Goal: Task Accomplishment & Management: Use online tool/utility

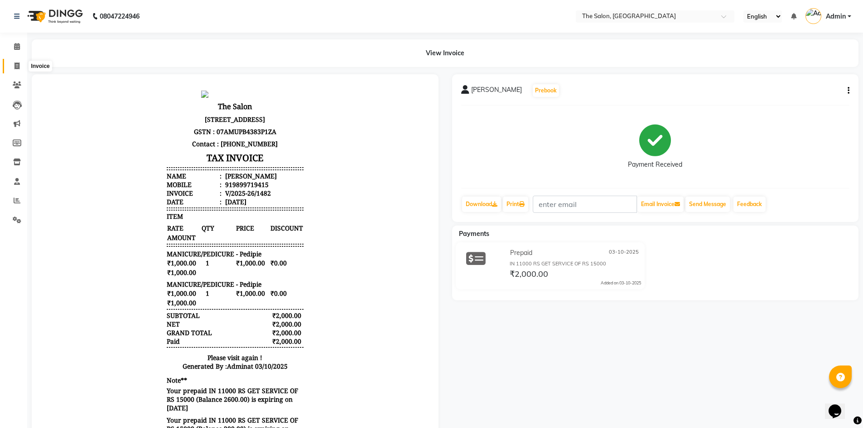
click at [19, 65] on icon at bounding box center [16, 65] width 5 height 7
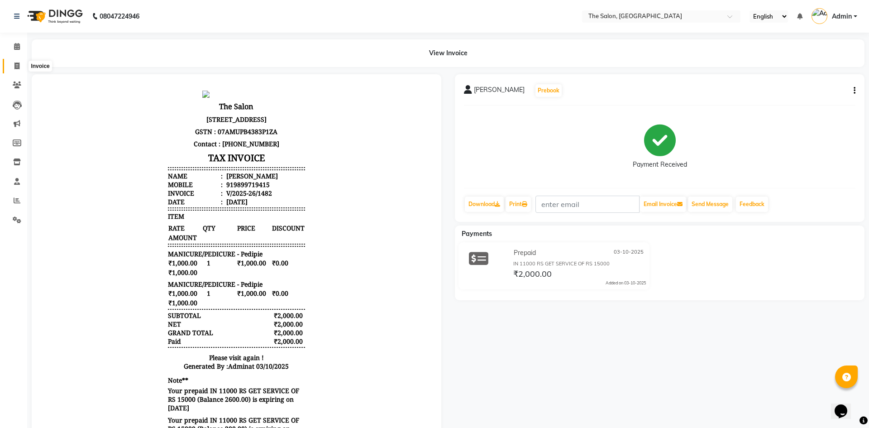
select select "4245"
select select "service"
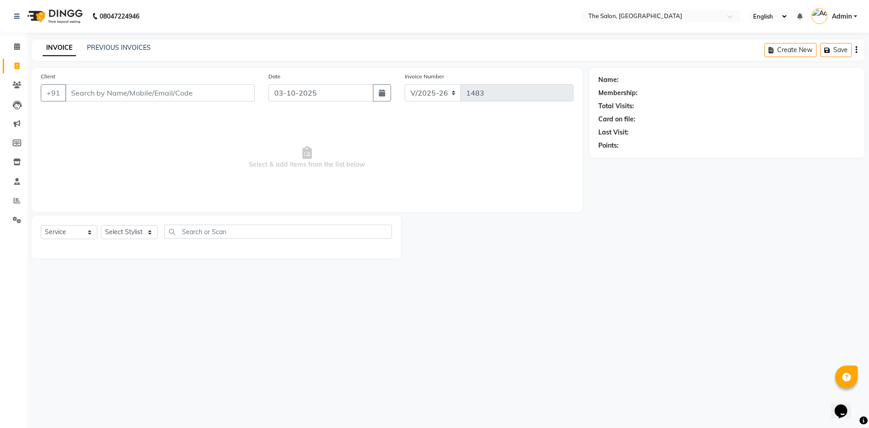
click at [132, 95] on input "Client" at bounding box center [160, 92] width 190 height 17
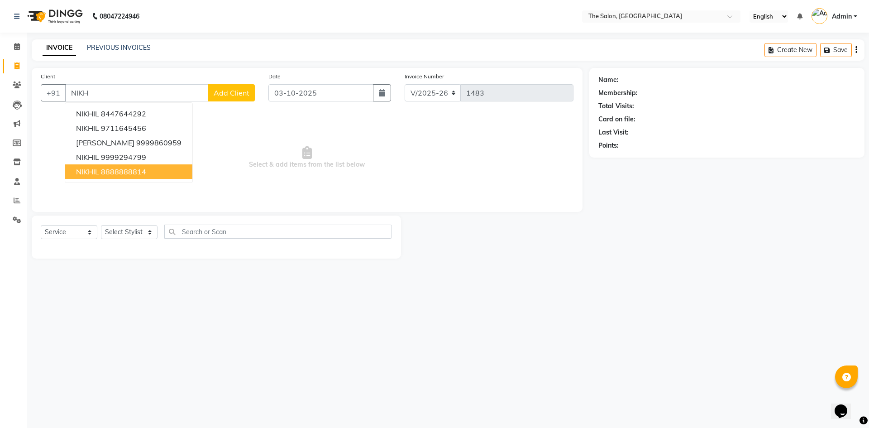
click at [125, 171] on ngb-highlight "8888888814" at bounding box center [123, 171] width 45 height 9
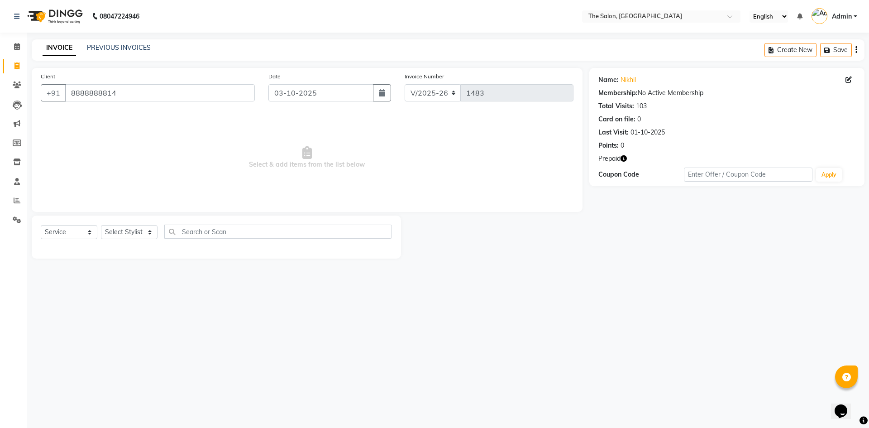
click at [624, 159] on icon "button" at bounding box center [624, 158] width 6 height 6
drag, startPoint x: 159, startPoint y: 93, endPoint x: 219, endPoint y: 218, distance: 138.9
click at [156, 102] on div "Client [PHONE_NUMBER]" at bounding box center [148, 90] width 228 height 37
type input "8"
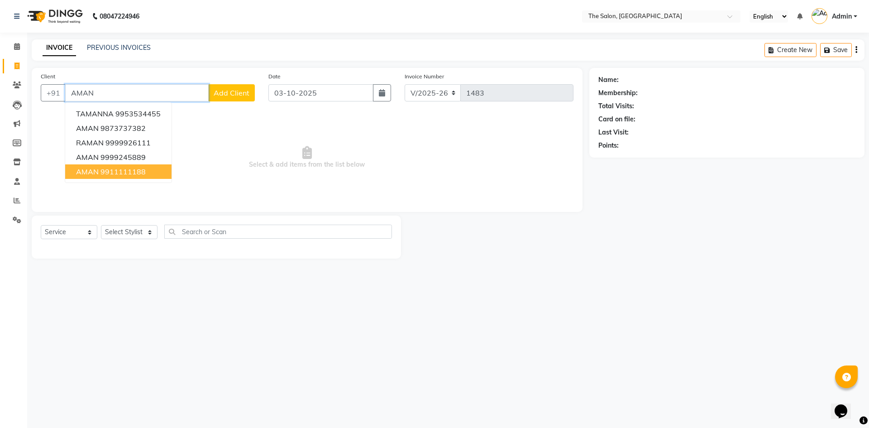
click at [130, 171] on ngb-highlight "9911111188" at bounding box center [123, 171] width 45 height 9
type input "9911111188"
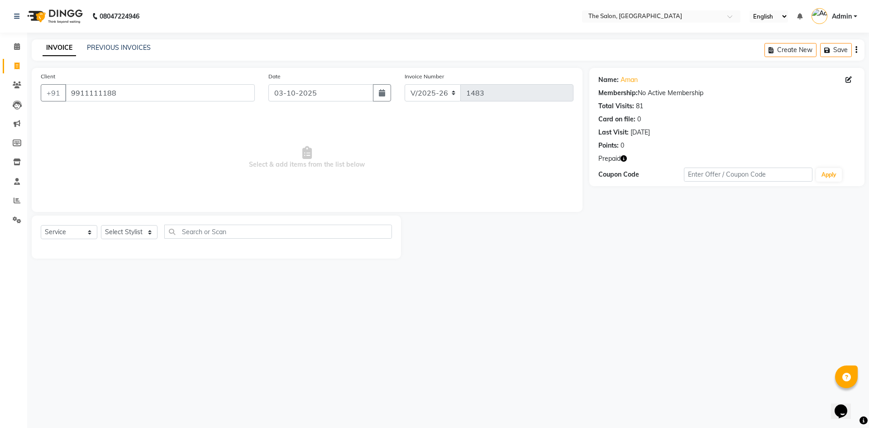
click at [622, 159] on icon "button" at bounding box center [624, 158] width 6 height 6
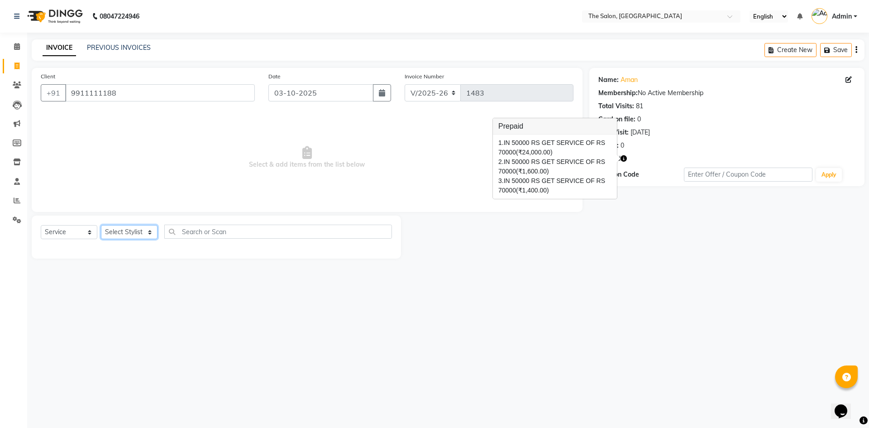
click at [136, 232] on select "Select Stylist [PERSON_NAME] [PERSON_NAME] AKASH [PERSON_NAME] ARJUN [PERSON_NA…" at bounding box center [129, 232] width 57 height 14
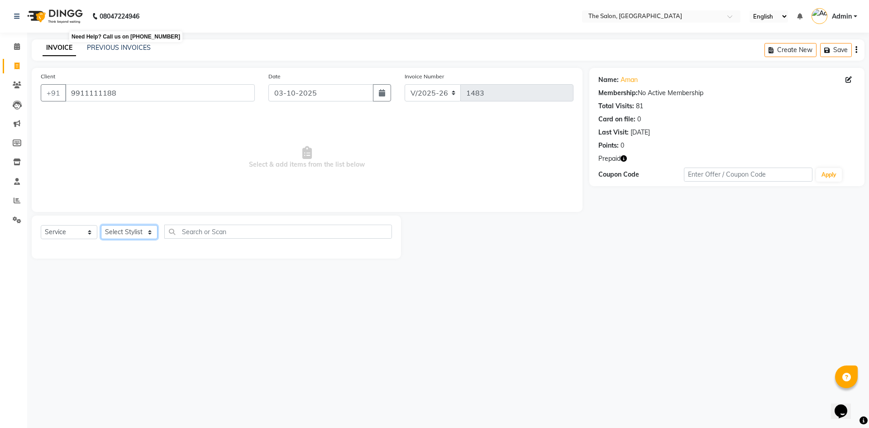
select select "22745"
click at [101, 225] on select "Select Stylist [PERSON_NAME] [PERSON_NAME] AKASH [PERSON_NAME] ARJUN [PERSON_NA…" at bounding box center [129, 232] width 57 height 14
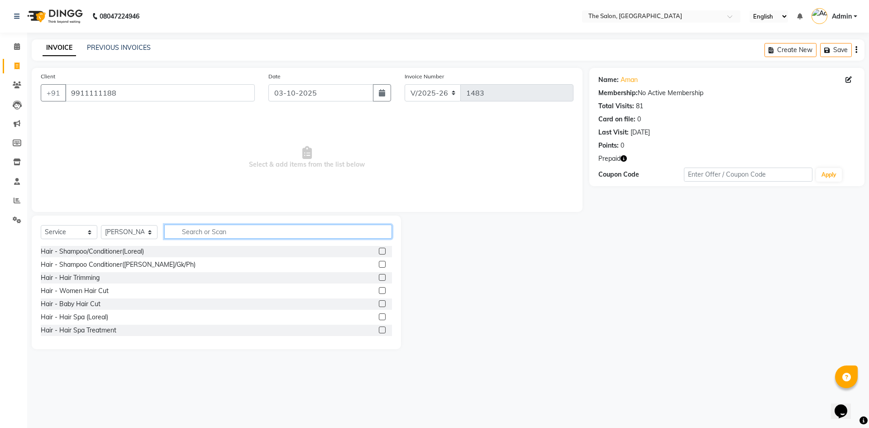
click at [232, 228] on input "text" at bounding box center [278, 232] width 228 height 14
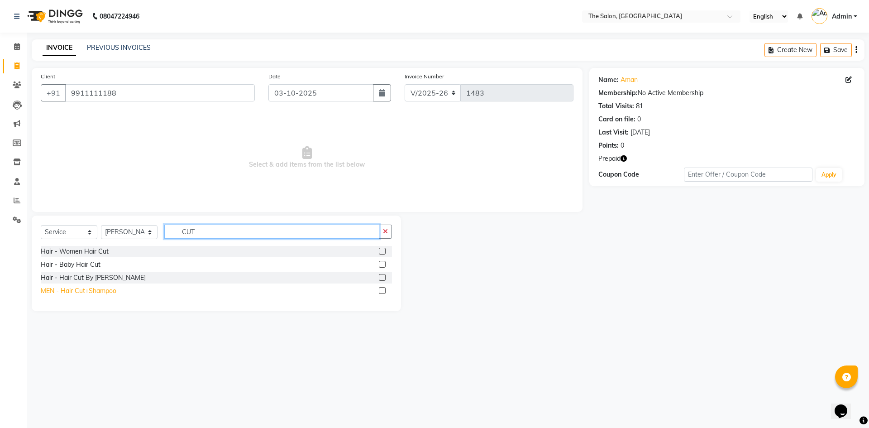
type input "CUT"
click at [53, 288] on div "MEN - Hair Cut+Shampoo" at bounding box center [79, 291] width 76 height 10
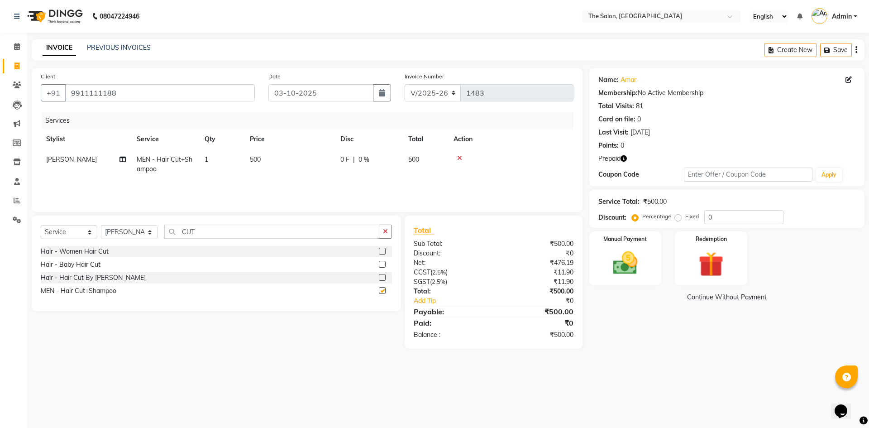
checkbox input "false"
drag, startPoint x: 267, startPoint y: 230, endPoint x: 295, endPoint y: 270, distance: 49.7
click at [265, 230] on input "CUT" at bounding box center [271, 232] width 215 height 14
type input "C"
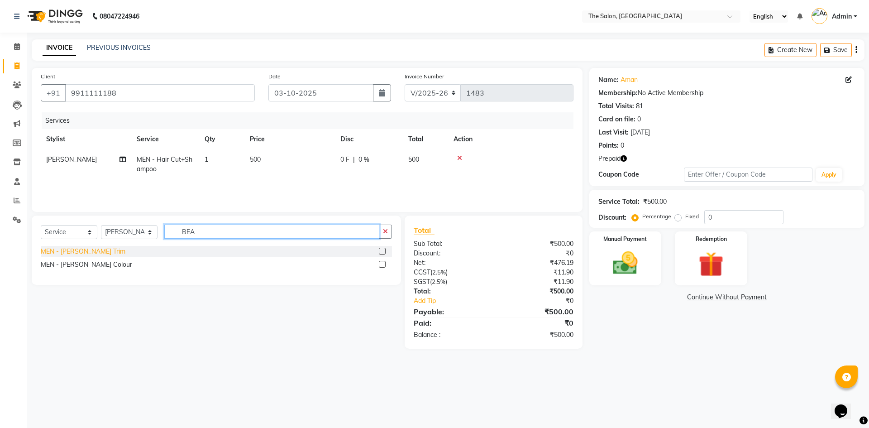
type input "BEA"
click at [53, 254] on div "MEN - [PERSON_NAME] Trim" at bounding box center [83, 252] width 85 height 10
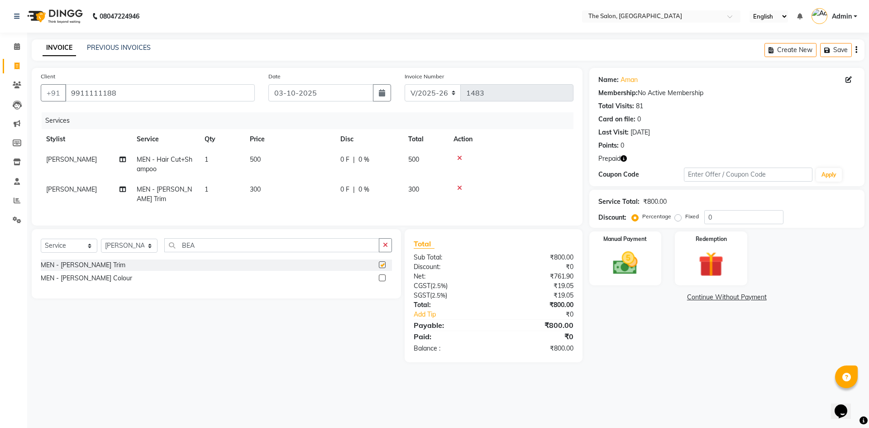
checkbox input "false"
click at [246, 249] on input "BEA" at bounding box center [271, 245] width 215 height 14
type input "B"
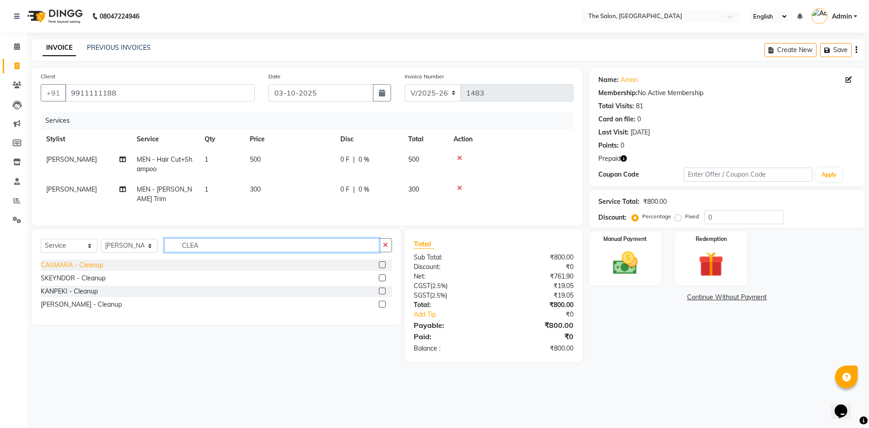
type input "CLEA"
click at [82, 267] on div "CASMARA - Cleanup" at bounding box center [72, 265] width 62 height 10
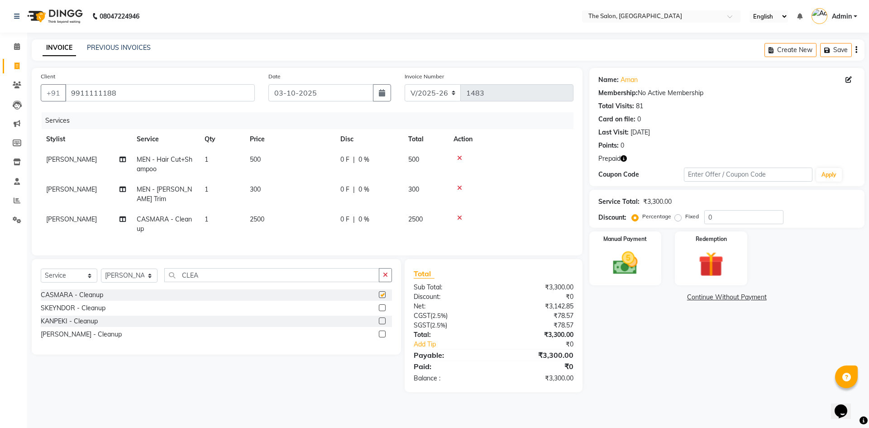
checkbox input "false"
click at [291, 210] on td "2500" at bounding box center [290, 224] width 91 height 30
select select "22745"
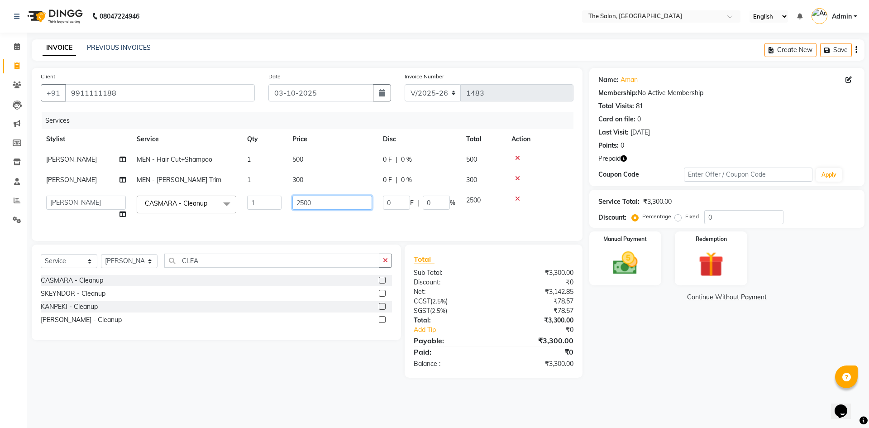
click at [331, 202] on input "2500" at bounding box center [333, 203] width 80 height 14
type input "2"
type input "3000"
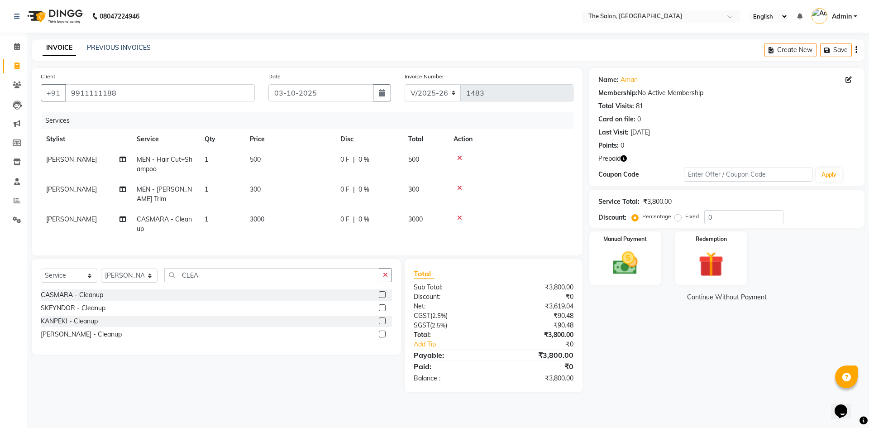
click at [210, 274] on div "Select Service Product Membership Package Voucher Prepaid Gift Card Select Styl…" at bounding box center [216, 278] width 351 height 21
click at [212, 273] on input "CLEA" at bounding box center [271, 275] width 215 height 14
type input "C"
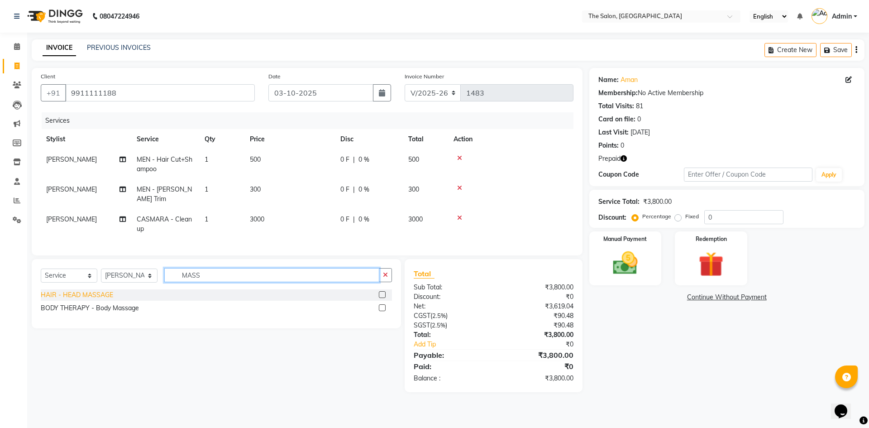
type input "MASS"
click at [94, 292] on div "HAIR - HEAD MASSAGE" at bounding box center [77, 295] width 72 height 10
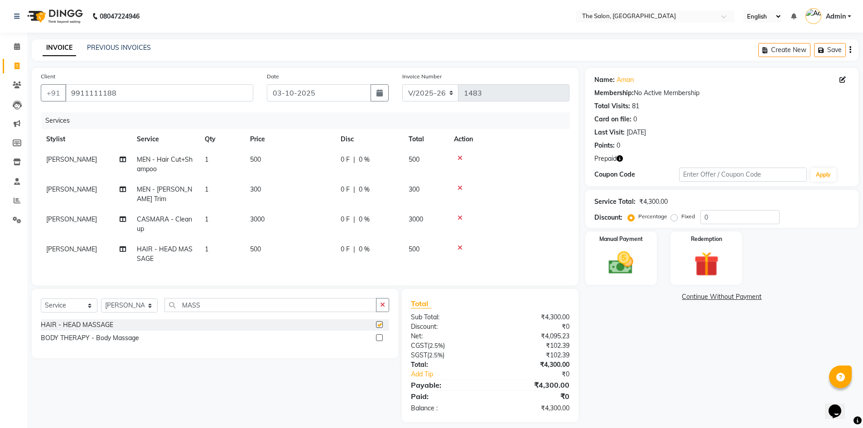
checkbox input "false"
click at [707, 267] on img at bounding box center [706, 264] width 42 height 32
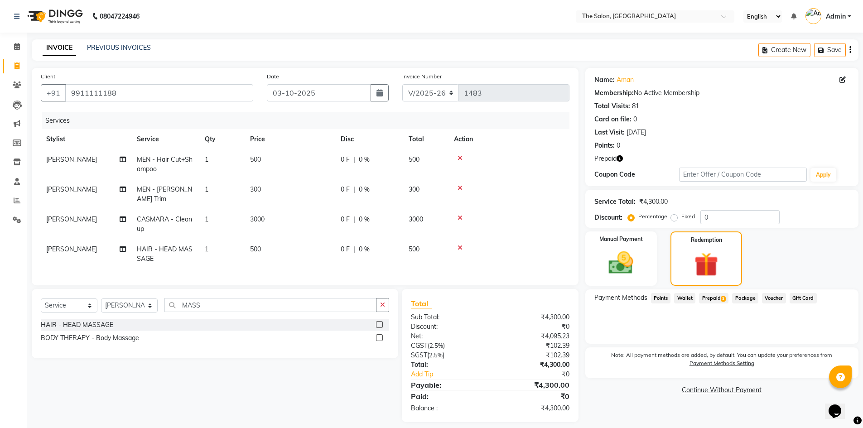
click at [709, 300] on span "Prepaid 3" at bounding box center [713, 298] width 29 height 10
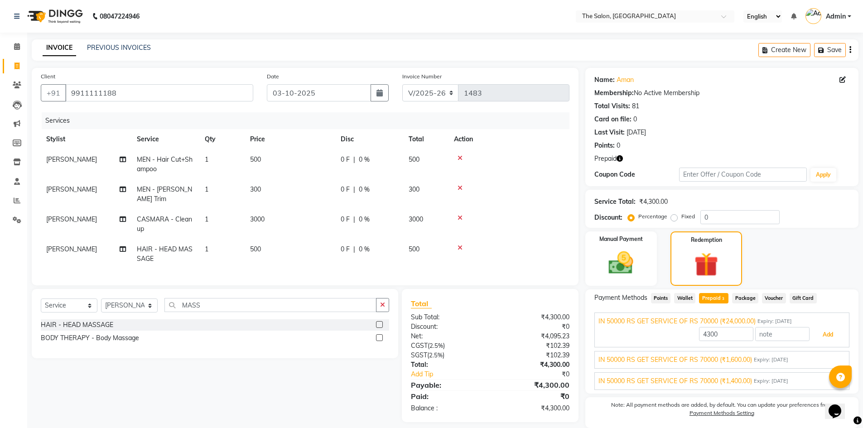
click at [825, 335] on button "Add" at bounding box center [827, 334] width 33 height 15
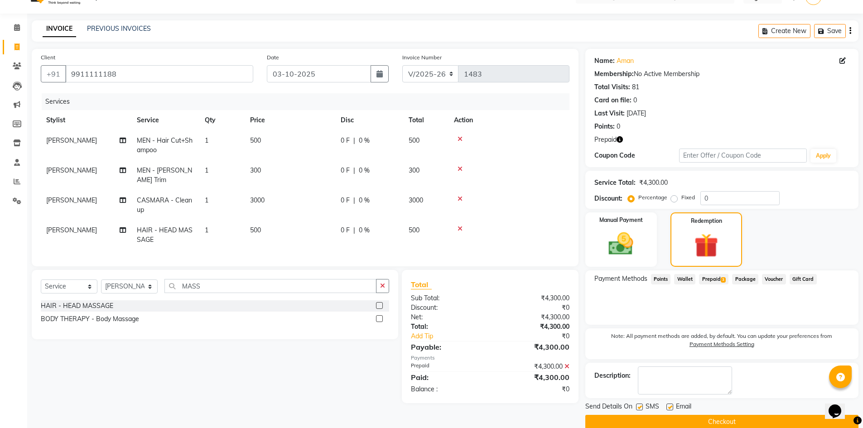
scroll to position [34, 0]
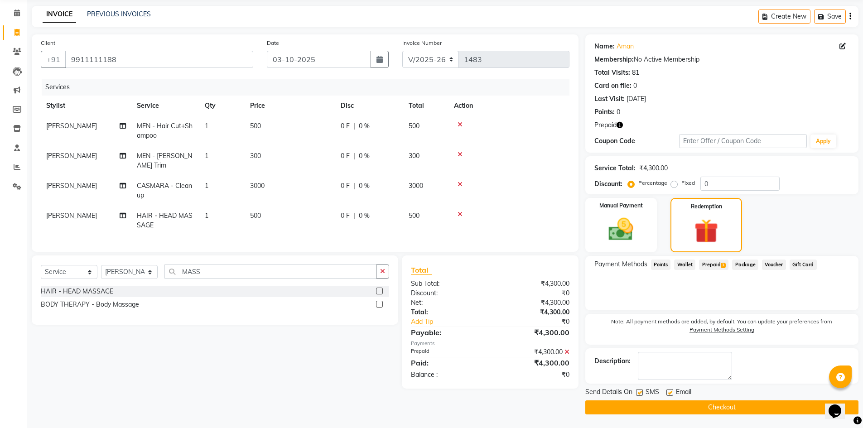
click at [645, 410] on button "Checkout" at bounding box center [721, 407] width 273 height 14
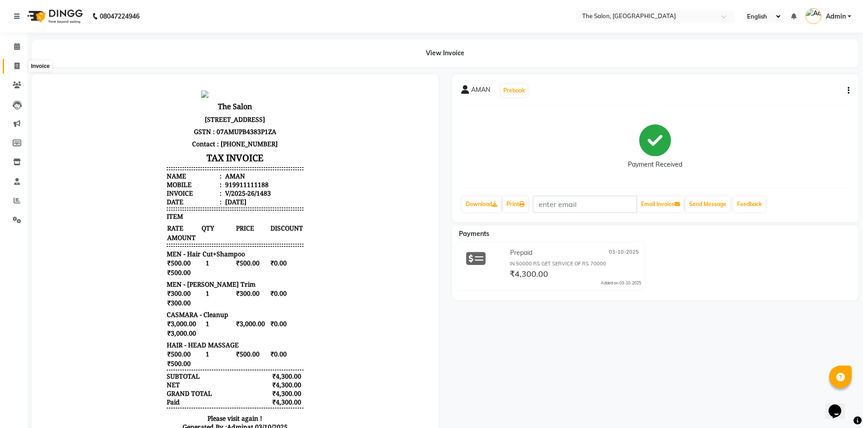
click at [15, 65] on icon at bounding box center [16, 65] width 5 height 7
select select "service"
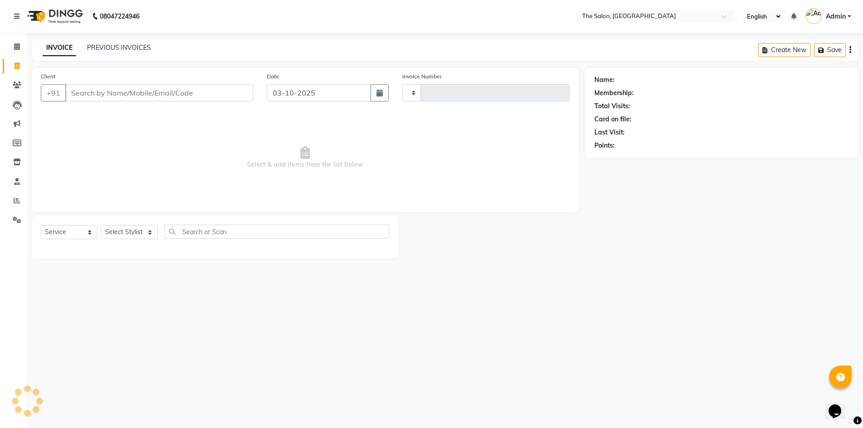
type input "1484"
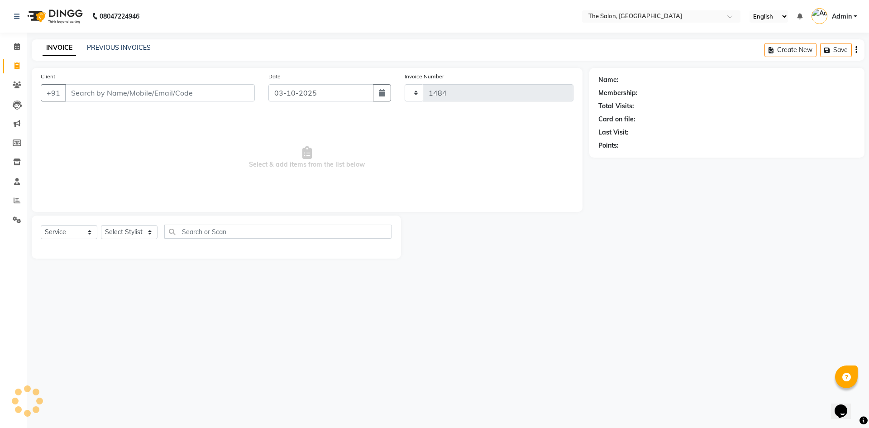
select select "4245"
click at [107, 102] on div "Client +91" at bounding box center [148, 90] width 228 height 37
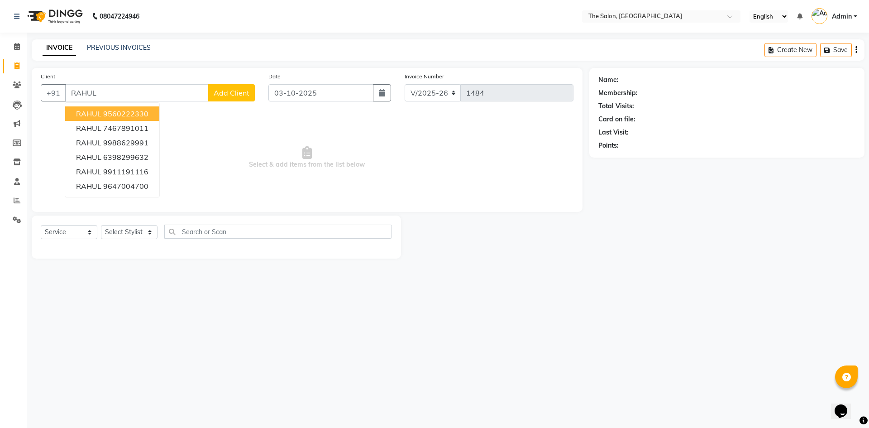
click at [144, 116] on ngb-highlight "9560222330" at bounding box center [125, 113] width 45 height 9
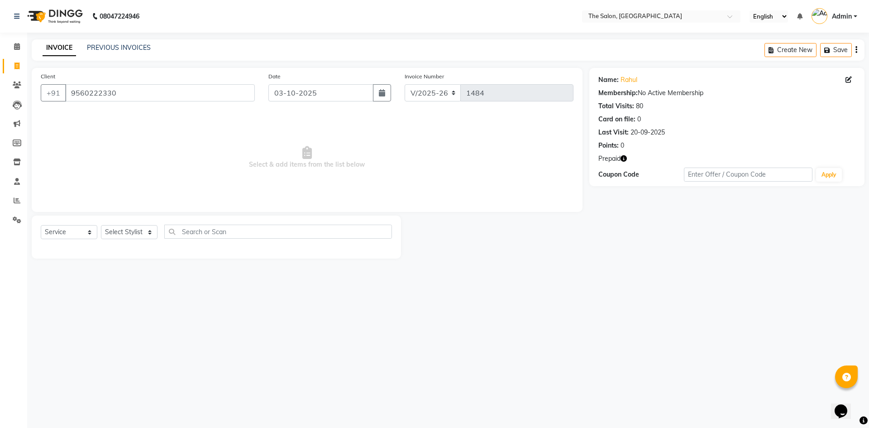
click at [627, 158] on icon "button" at bounding box center [624, 158] width 6 height 6
drag, startPoint x: 13, startPoint y: 64, endPoint x: 516, endPoint y: 77, distance: 503.2
click at [13, 64] on span at bounding box center [17, 66] width 16 height 10
drag, startPoint x: 101, startPoint y: 89, endPoint x: 39, endPoint y: 91, distance: 62.0
click at [39, 91] on div "Client [PHONE_NUMBER]" at bounding box center [148, 90] width 228 height 37
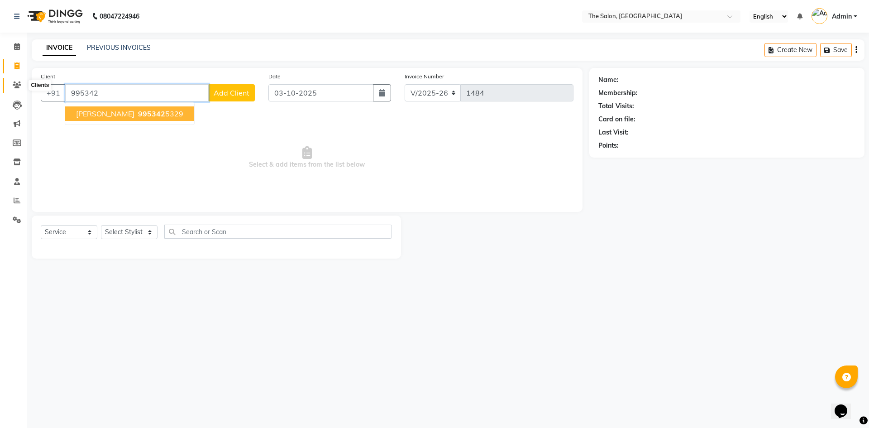
type input "995342"
click at [19, 84] on icon at bounding box center [17, 85] width 9 height 7
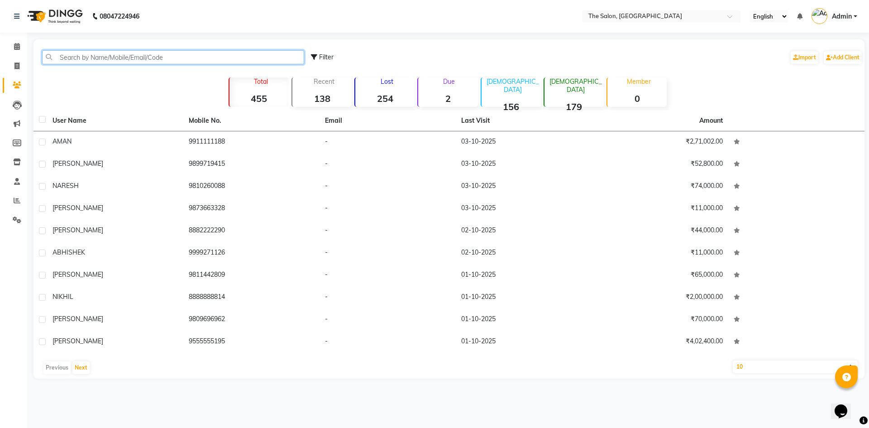
click at [141, 58] on input "text" at bounding box center [173, 57] width 262 height 14
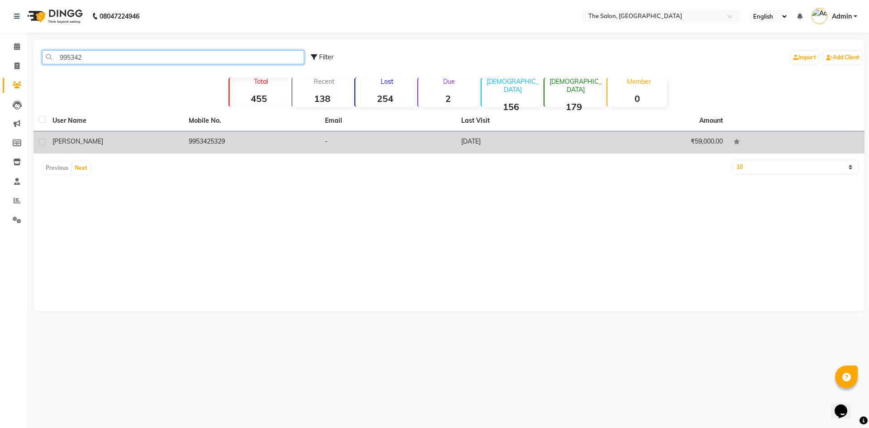
type input "995342"
click at [209, 139] on td "9953425329" at bounding box center [251, 142] width 136 height 22
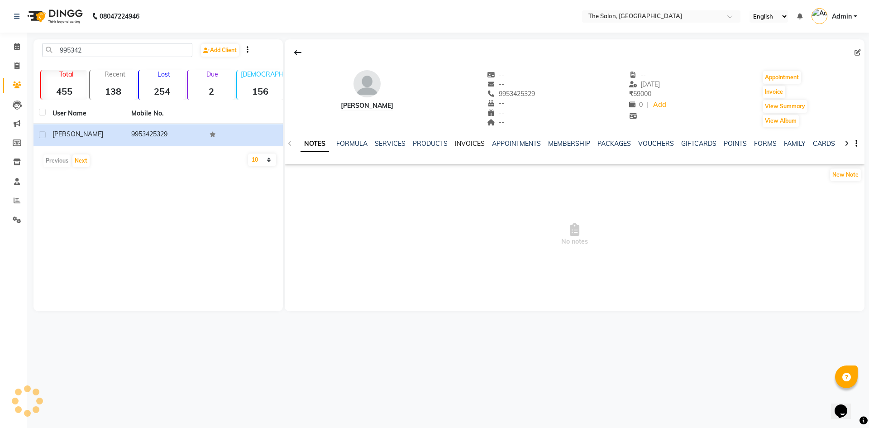
click at [465, 144] on link "INVOICES" at bounding box center [470, 143] width 30 height 8
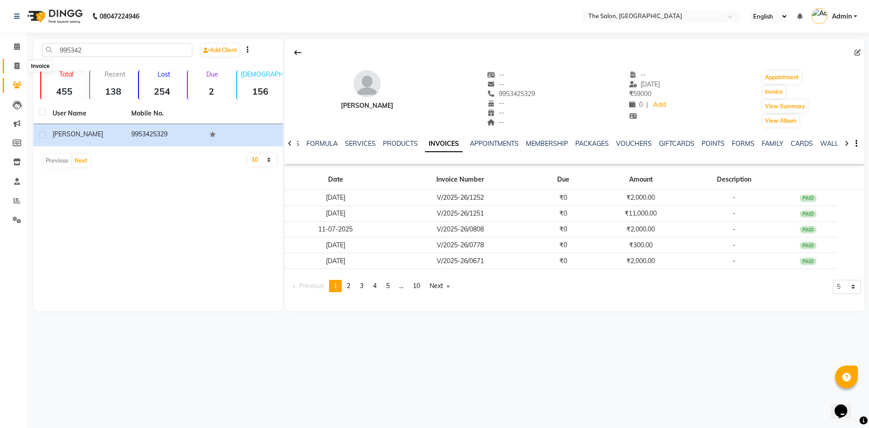
click at [19, 65] on icon at bounding box center [16, 65] width 5 height 7
select select "service"
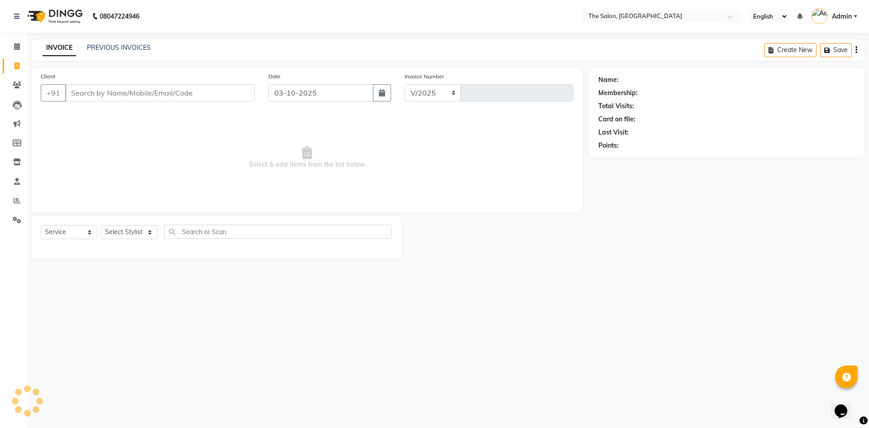
select select "4245"
type input "1484"
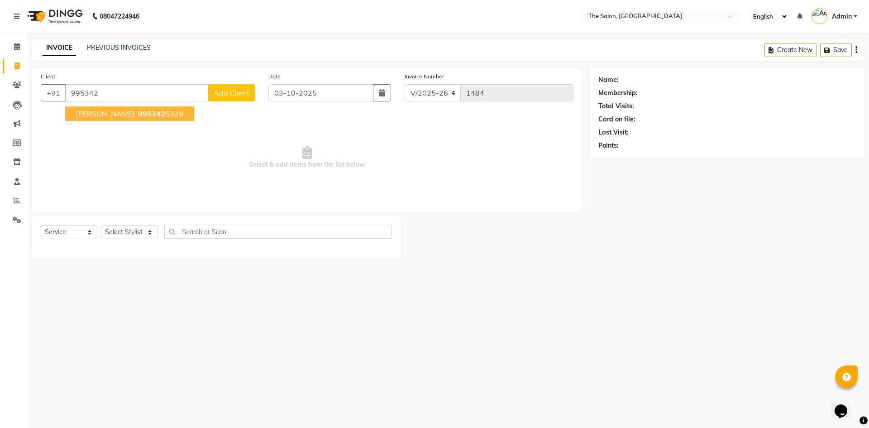
click at [136, 111] on ngb-highlight "995342 5329" at bounding box center [159, 113] width 47 height 9
type input "9953425329"
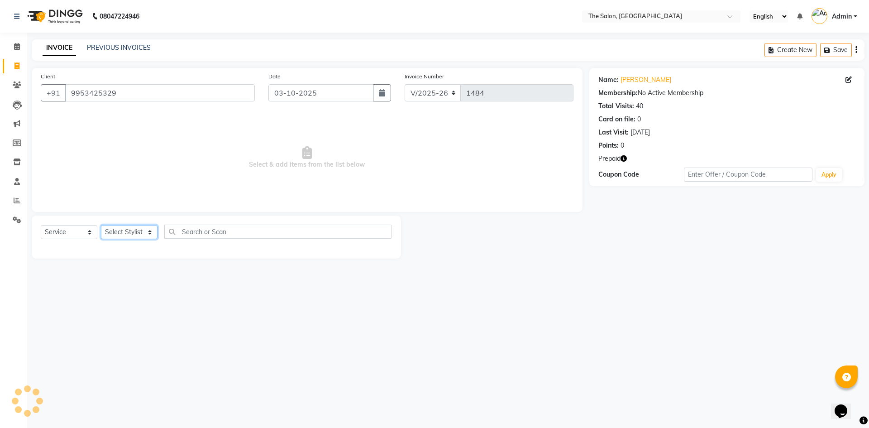
click at [136, 231] on select "Select Stylist [PERSON_NAME] [PERSON_NAME] AKASH [PERSON_NAME] ARJUN [PERSON_NA…" at bounding box center [129, 232] width 57 height 14
select select "22748"
click at [101, 225] on select "Select Stylist [PERSON_NAME] [PERSON_NAME] AKASH [PERSON_NAME] ARJUN [PERSON_NA…" at bounding box center [129, 232] width 57 height 14
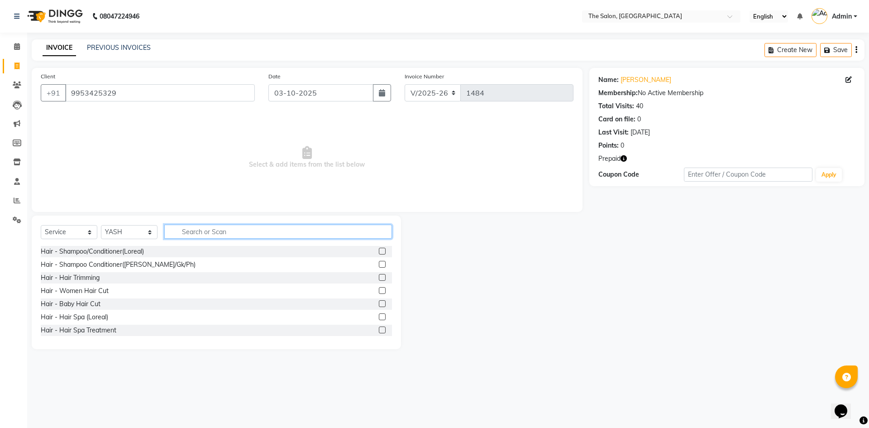
click at [254, 235] on input "text" at bounding box center [278, 232] width 228 height 14
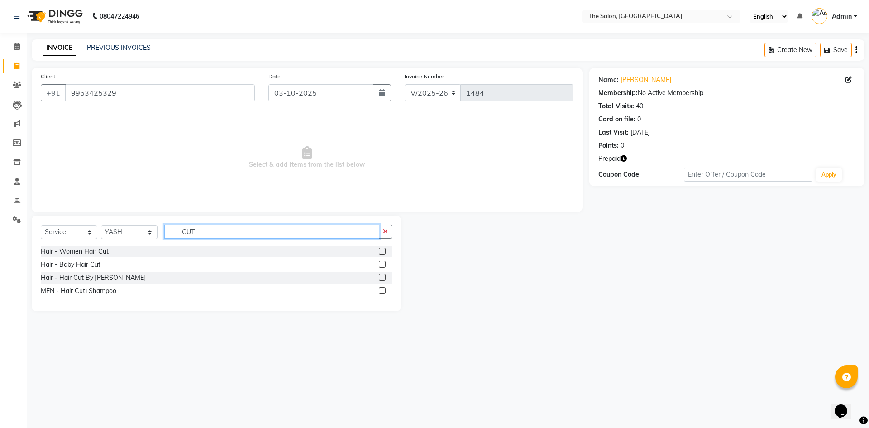
type input "CUT"
click at [383, 293] on label at bounding box center [382, 290] width 7 height 7
click at [383, 293] on input "checkbox" at bounding box center [382, 291] width 6 height 6
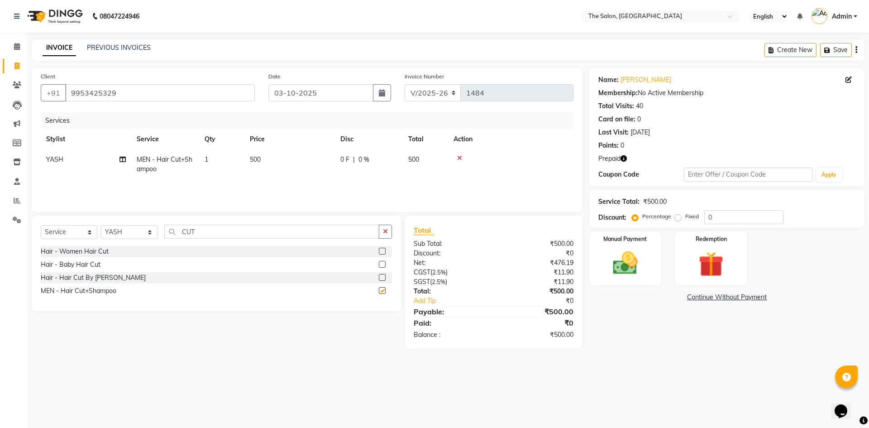
checkbox input "false"
drag, startPoint x: 215, startPoint y: 234, endPoint x: 109, endPoint y: 231, distance: 106.0
click at [109, 231] on div "Select Service Product Membership Package Voucher Prepaid Gift Card Select Styl…" at bounding box center [216, 235] width 351 height 21
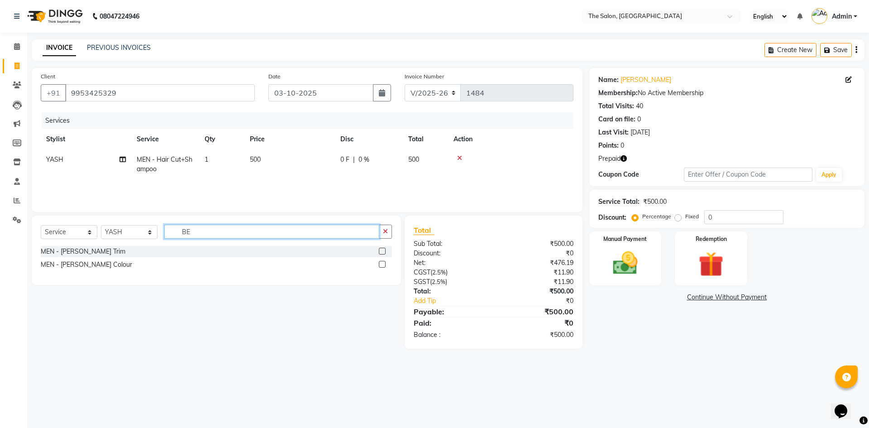
type input "BE"
click at [382, 251] on label at bounding box center [382, 251] width 7 height 7
click at [382, 251] on input "checkbox" at bounding box center [382, 252] width 6 height 6
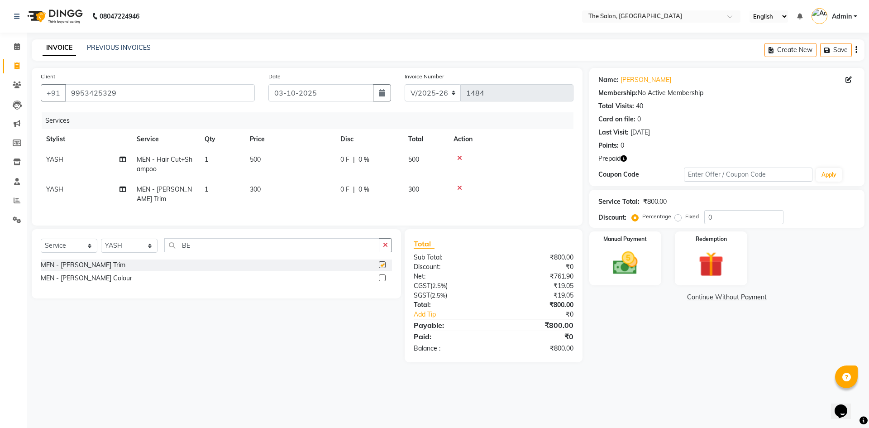
checkbox input "false"
drag, startPoint x: 117, startPoint y: 238, endPoint x: 65, endPoint y: 238, distance: 51.6
click at [73, 241] on div "Select Service Product Membership Package Voucher Prepaid Gift Card Select Styl…" at bounding box center [216, 248] width 351 height 21
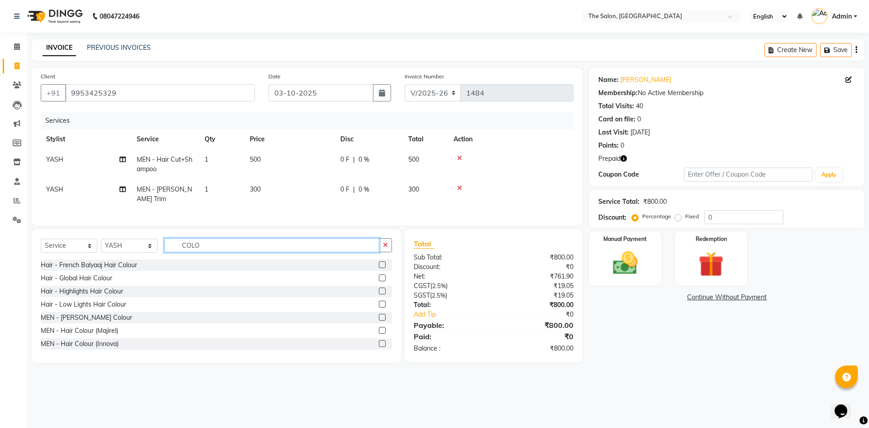
type input "COLO"
drag, startPoint x: 376, startPoint y: 340, endPoint x: 283, endPoint y: 348, distance: 94.1
click at [379, 340] on label at bounding box center [382, 343] width 7 height 7
click at [379, 341] on input "checkbox" at bounding box center [382, 344] width 6 height 6
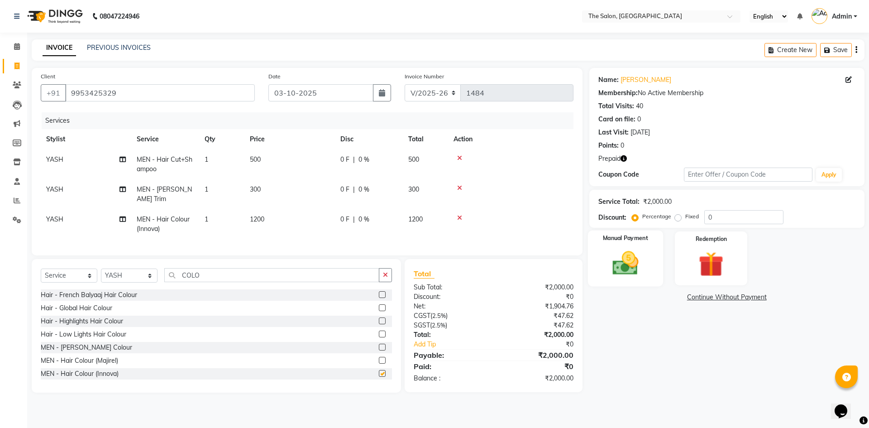
checkbox input "false"
click at [730, 253] on img at bounding box center [711, 264] width 42 height 32
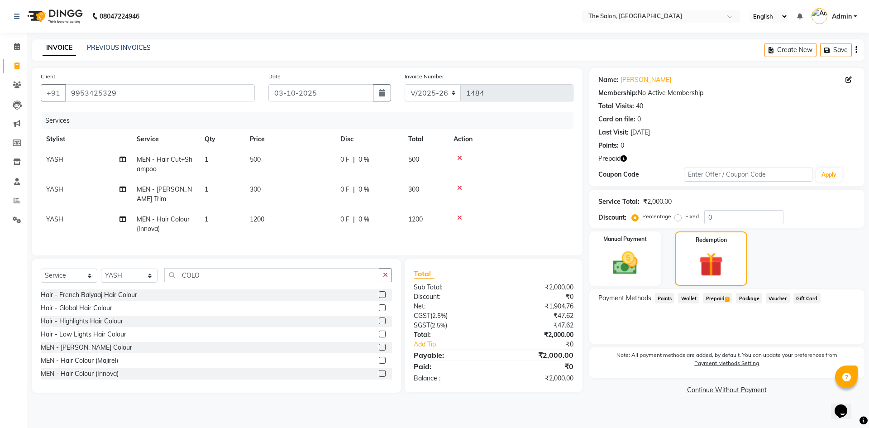
click at [708, 299] on span "Prepaid 1" at bounding box center [717, 298] width 29 height 10
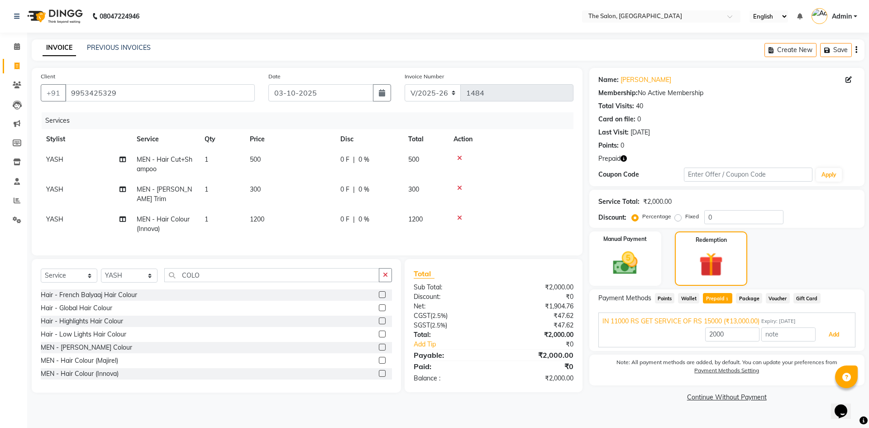
drag, startPoint x: 839, startPoint y: 334, endPoint x: 699, endPoint y: 317, distance: 141.8
click at [834, 330] on button "Add" at bounding box center [834, 334] width 33 height 15
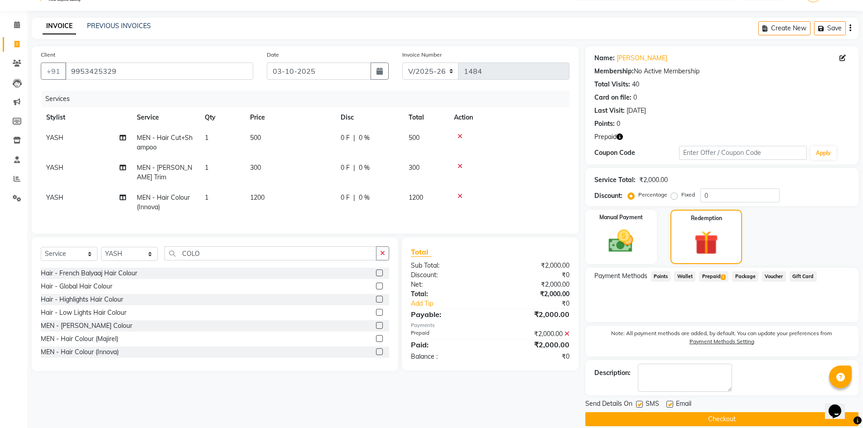
scroll to position [34, 0]
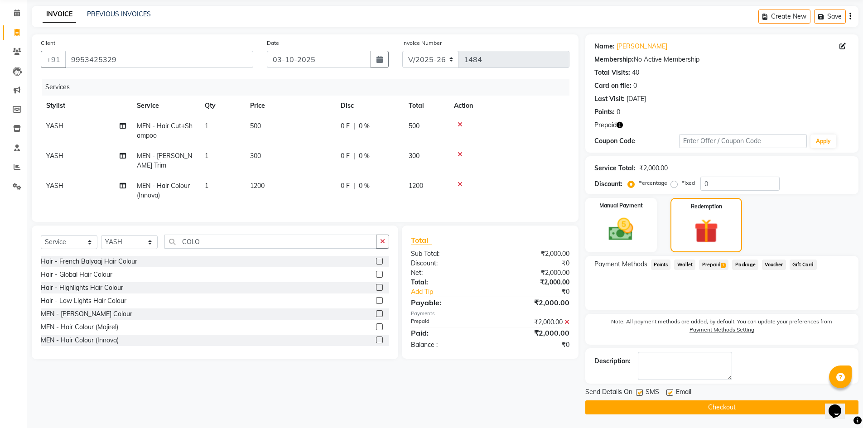
click at [715, 408] on button "Checkout" at bounding box center [721, 407] width 273 height 14
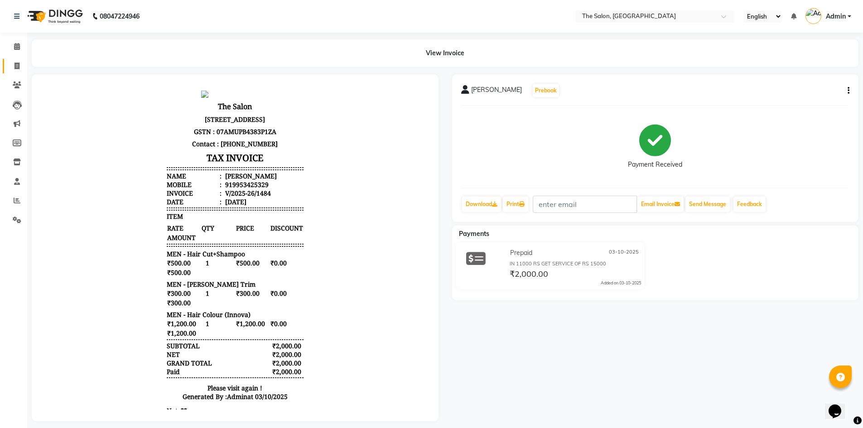
click at [22, 71] on link "Invoice" at bounding box center [14, 66] width 22 height 15
select select "service"
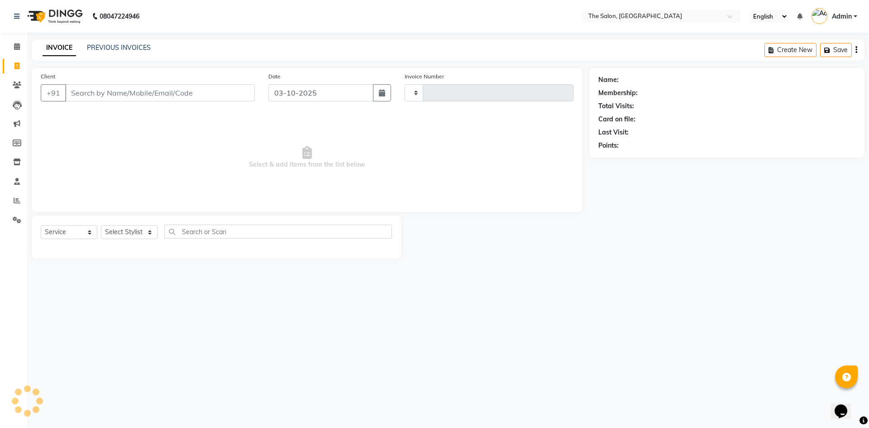
type input "1485"
select select "4245"
type input "9560222330"
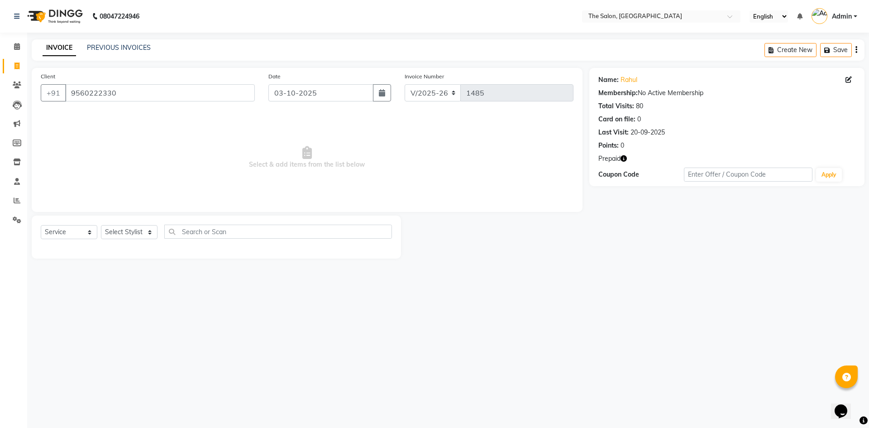
click at [625, 160] on icon "button" at bounding box center [624, 158] width 6 height 6
click at [437, 157] on span "Select & add items from the list below" at bounding box center [307, 157] width 533 height 91
drag, startPoint x: 135, startPoint y: 231, endPoint x: 143, endPoint y: 230, distance: 7.7
click at [135, 231] on select "Select Stylist [PERSON_NAME] [PERSON_NAME] AKASH [PERSON_NAME] ARJUN [PERSON_NA…" at bounding box center [129, 232] width 57 height 14
select select "22748"
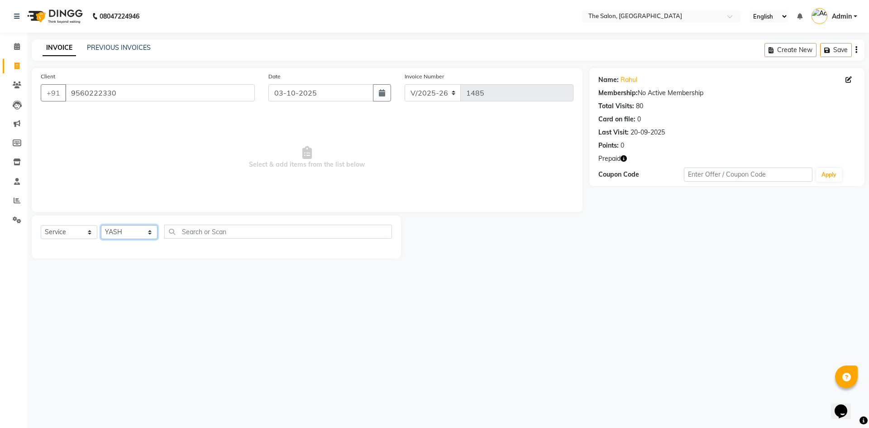
click at [101, 225] on select "Select Stylist [PERSON_NAME] [PERSON_NAME] AKASH [PERSON_NAME] ARJUN [PERSON_NA…" at bounding box center [129, 232] width 57 height 14
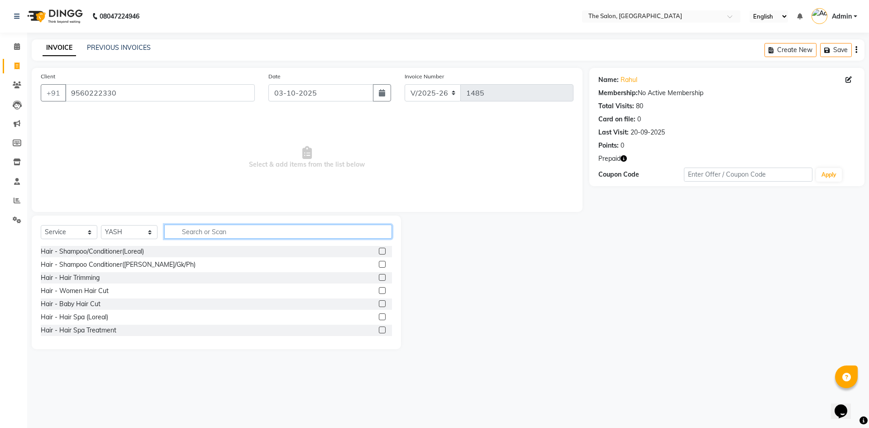
click at [221, 235] on input "text" at bounding box center [278, 232] width 228 height 14
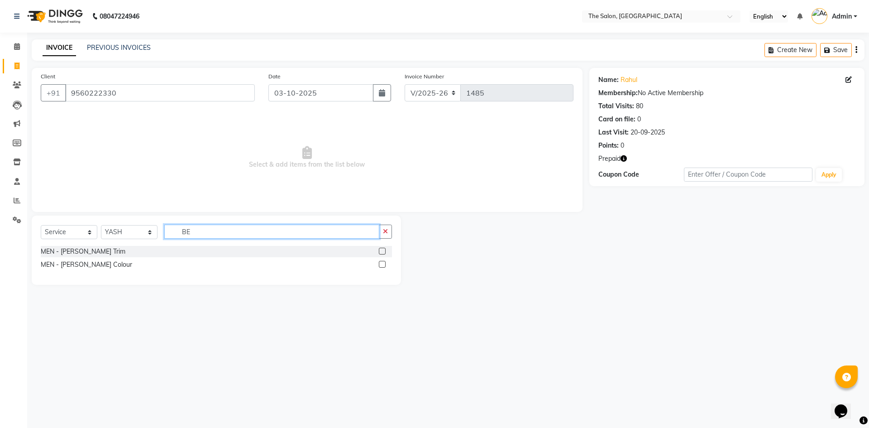
type input "BE"
click at [382, 251] on label at bounding box center [382, 251] width 7 height 7
click at [382, 251] on input "checkbox" at bounding box center [382, 252] width 6 height 6
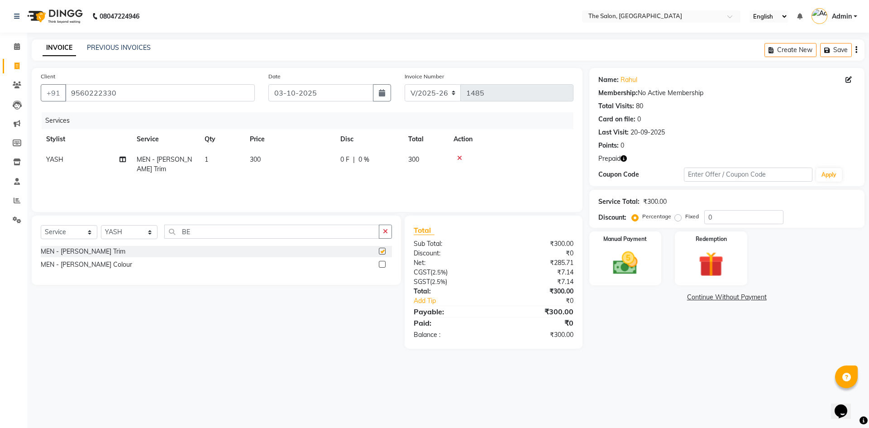
checkbox input "false"
click at [742, 251] on div "Redemption" at bounding box center [711, 258] width 75 height 56
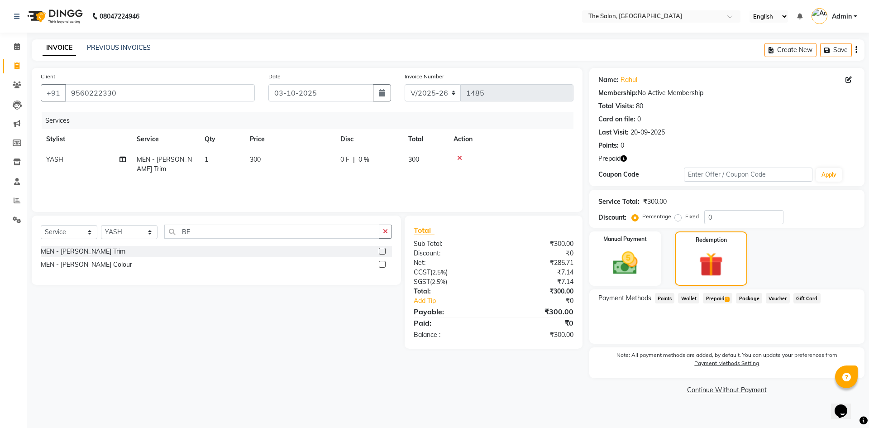
click at [715, 296] on span "Prepaid 1" at bounding box center [717, 298] width 29 height 10
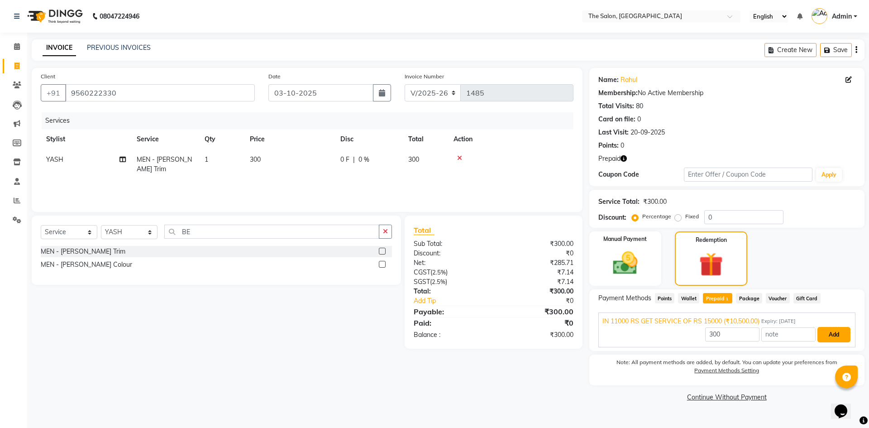
click at [821, 331] on button "Add" at bounding box center [834, 334] width 33 height 15
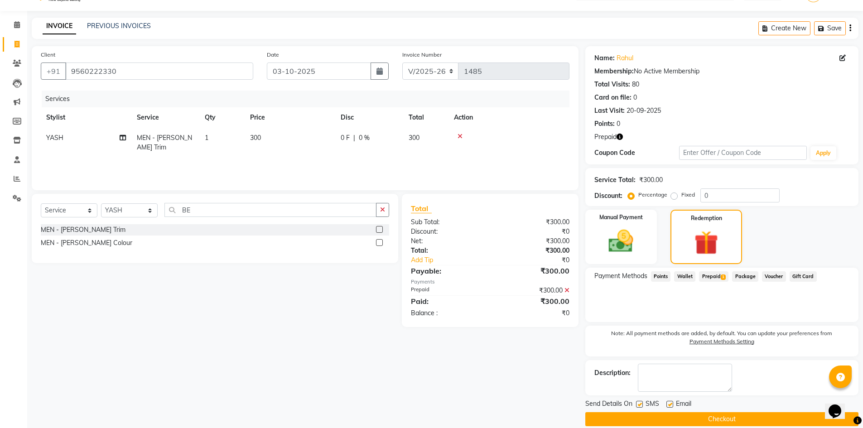
scroll to position [34, 0]
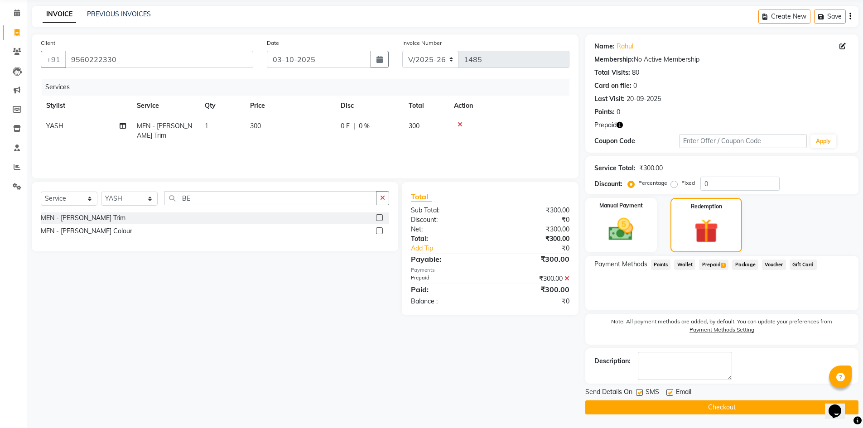
click at [643, 392] on div "SMS" at bounding box center [651, 392] width 30 height 11
click at [637, 392] on label at bounding box center [639, 392] width 7 height 7
click at [637, 392] on input "checkbox" at bounding box center [639, 393] width 6 height 6
checkbox input "false"
click at [705, 409] on button "Checkout" at bounding box center [721, 407] width 273 height 14
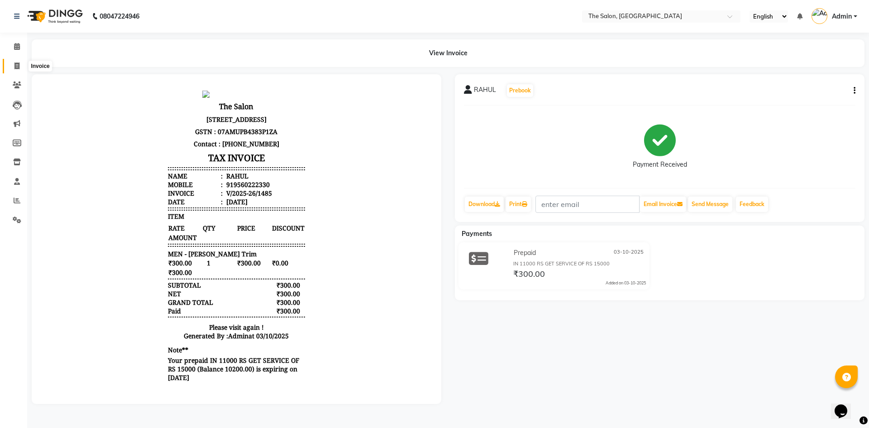
click at [20, 65] on span at bounding box center [17, 66] width 16 height 10
select select "4245"
select select "service"
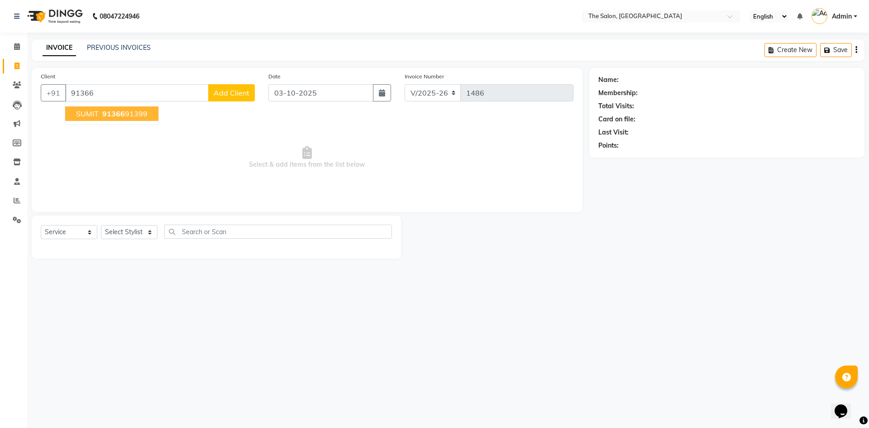
click at [140, 107] on button "SUMIT 91366 91399" at bounding box center [111, 113] width 93 height 14
type input "9136691399"
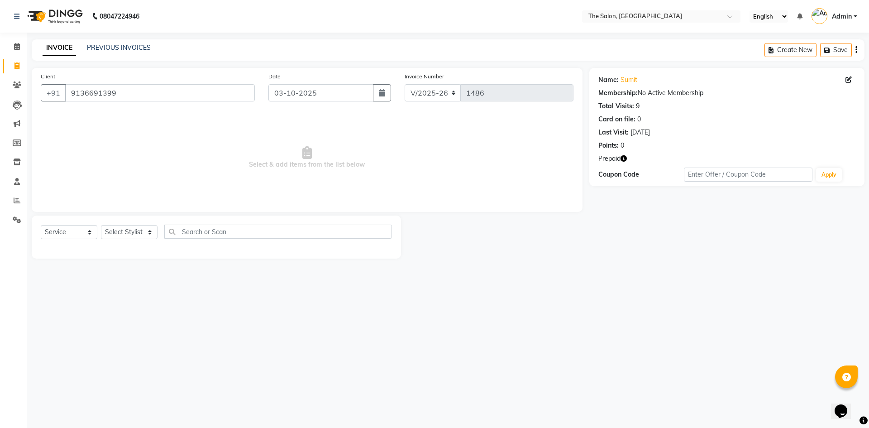
click at [625, 157] on icon "button" at bounding box center [624, 158] width 6 height 6
click at [453, 138] on span "Select & add items from the list below" at bounding box center [307, 157] width 533 height 91
click at [622, 158] on icon "button" at bounding box center [624, 158] width 6 height 6
click at [419, 145] on span "Select & add items from the list below" at bounding box center [307, 157] width 533 height 91
click at [577, 324] on div "08047224946 Select Location × The Salon, Rajouri Garden English ENGLISH Español…" at bounding box center [434, 214] width 869 height 428
